Goal: Task Accomplishment & Management: Use online tool/utility

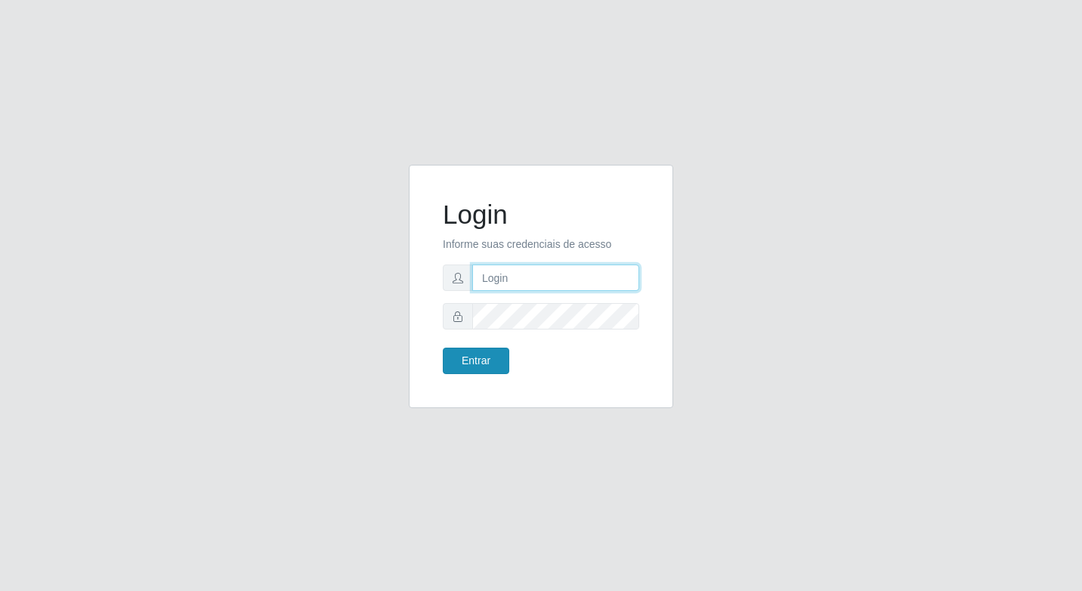
type input "elyda@quaresma"
click at [470, 372] on button "Entrar" at bounding box center [476, 361] width 66 height 26
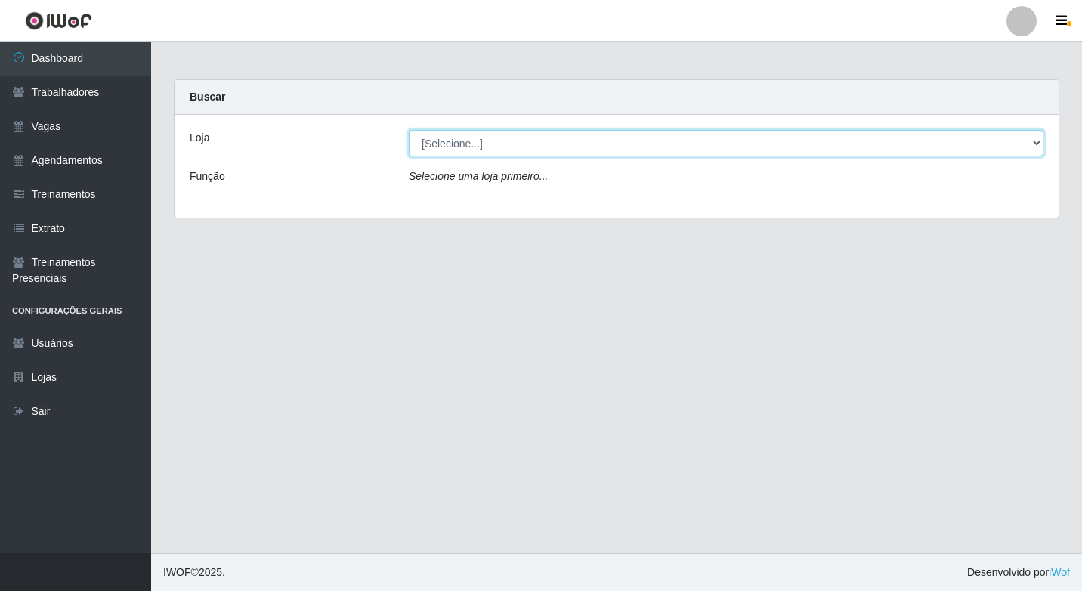
click at [477, 147] on select "[Selecione...] Super Quaresma Hortifruti" at bounding box center [726, 143] width 635 height 26
select select "511"
click at [409, 130] on select "[Selecione...] Super Quaresma Hortifruti" at bounding box center [726, 143] width 635 height 26
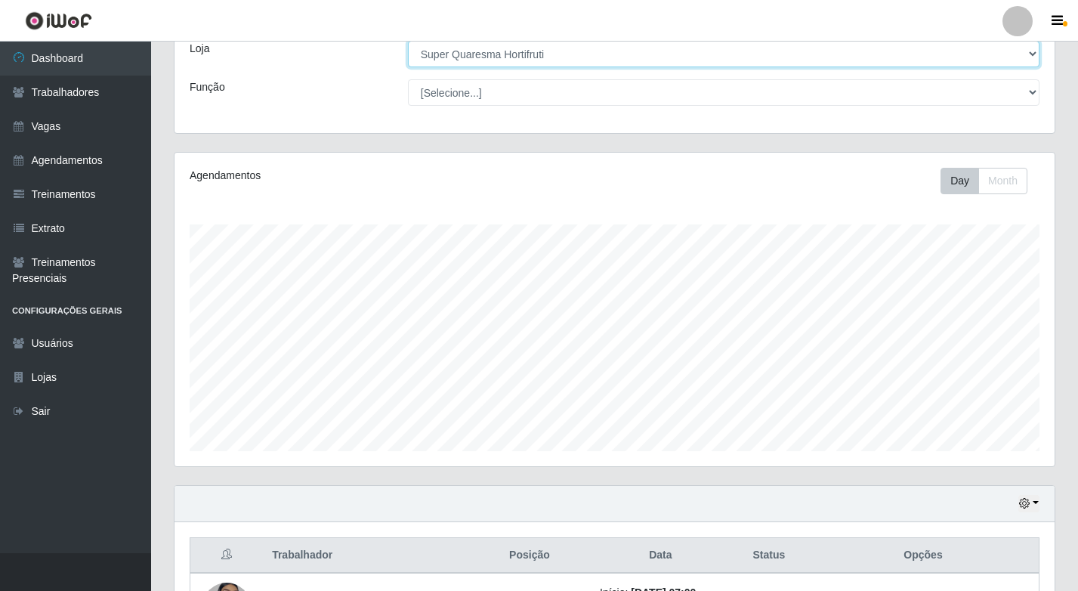
scroll to position [222, 0]
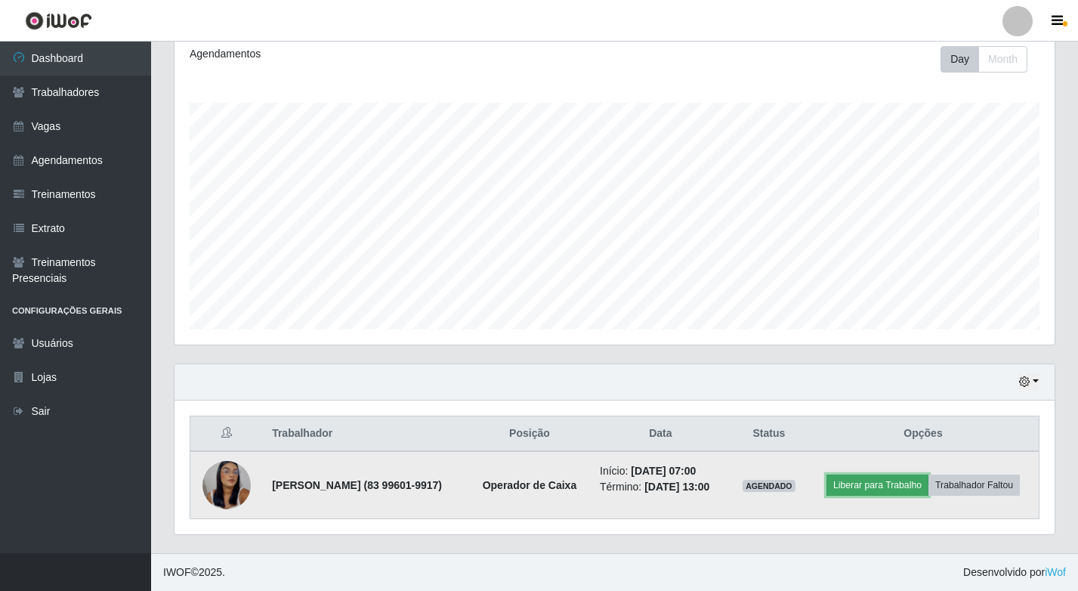
click at [909, 474] on button "Liberar para Trabalho" at bounding box center [878, 484] width 102 height 21
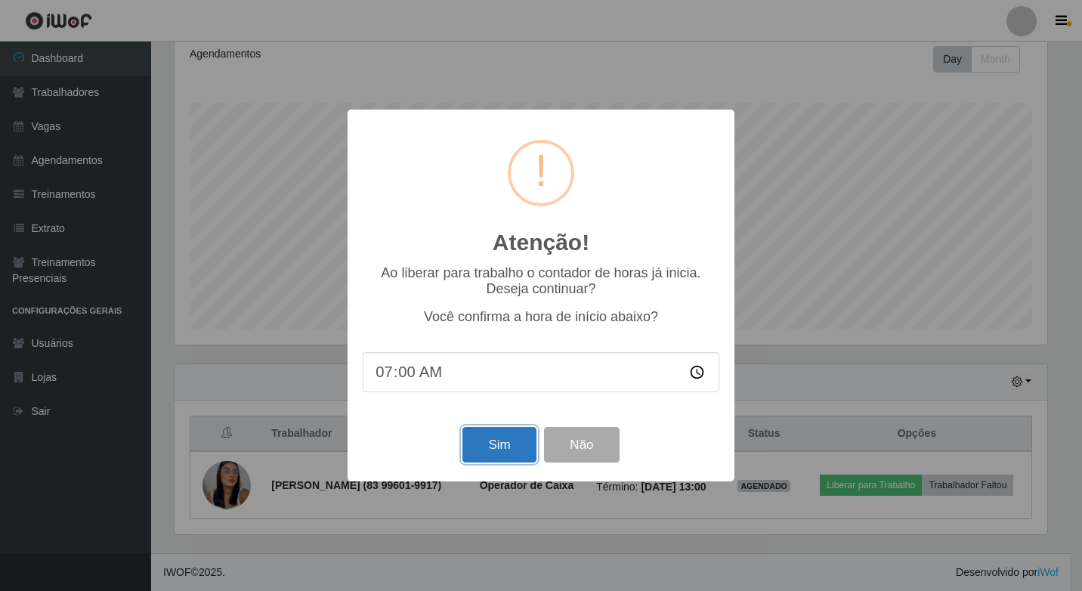
click at [524, 452] on button "Sim" at bounding box center [498, 445] width 73 height 36
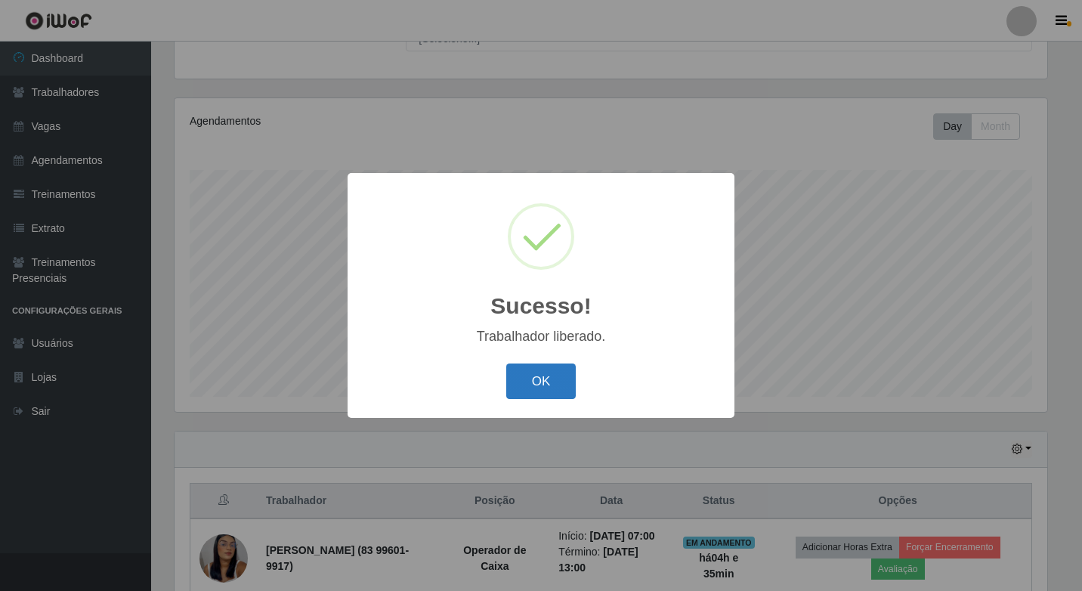
click at [545, 399] on button "OK" at bounding box center [541, 381] width 70 height 36
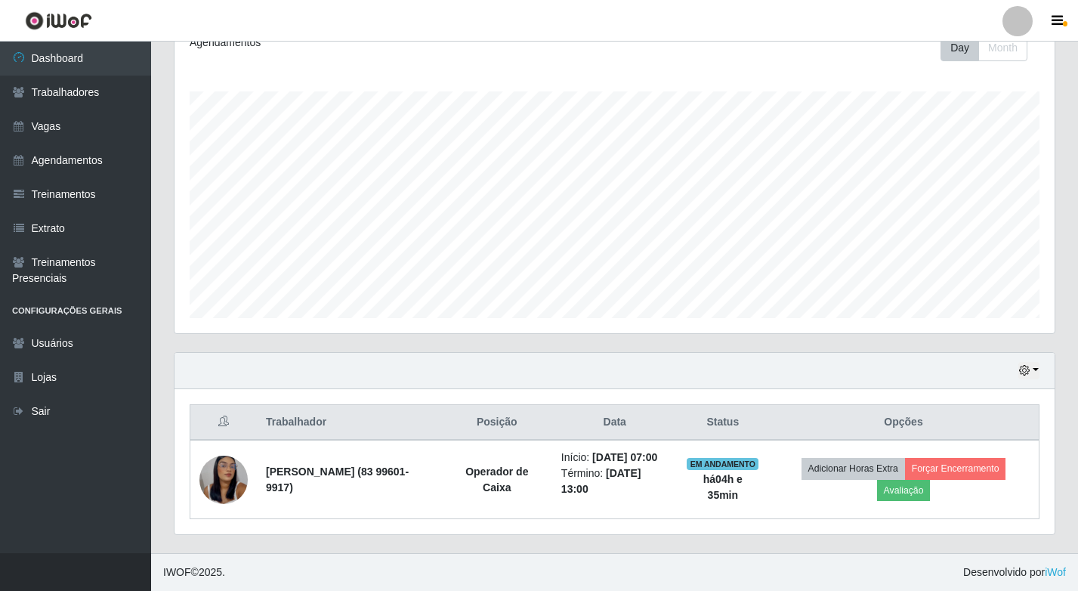
scroll to position [238, 0]
